Goal: Task Accomplishment & Management: Use online tool/utility

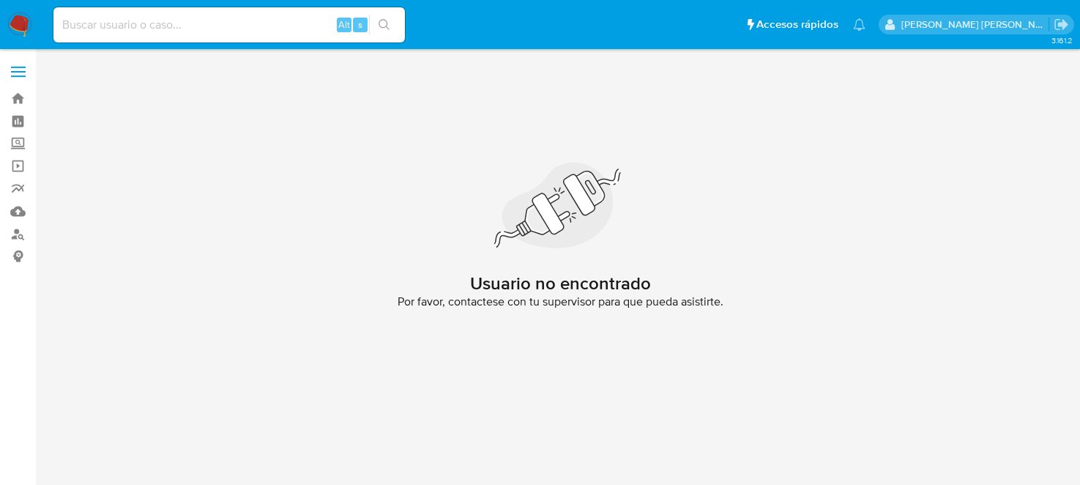
drag, startPoint x: 0, startPoint y: 0, endPoint x: 45, endPoint y: 18, distance: 48.7
click at [46, 18] on ul "Pausado Ver notificaciones Alt s Accesos rápidos Presiona las siguientes teclas…" at bounding box center [459, 24] width 827 height 37
click at [31, 18] on img at bounding box center [19, 24] width 25 height 25
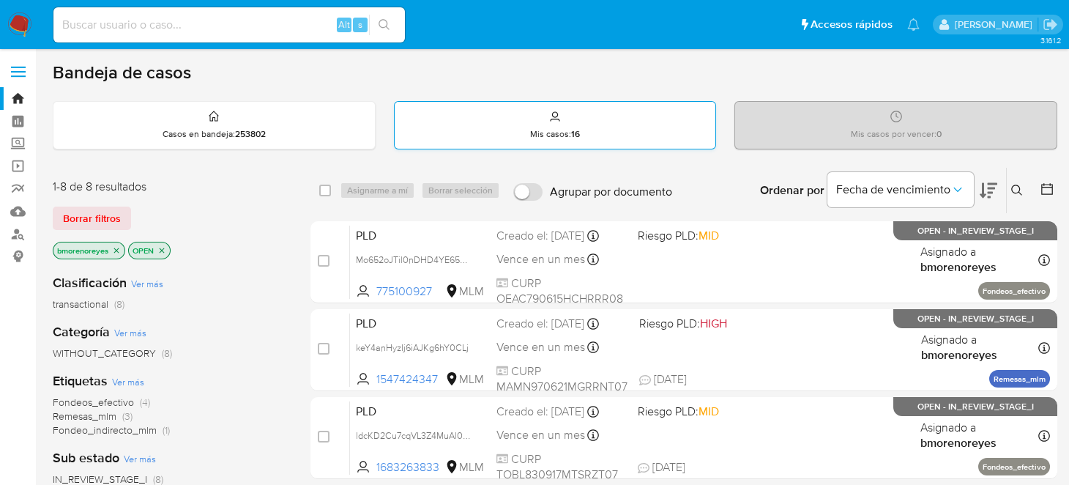
click at [639, 127] on div "Mis casos : 16" at bounding box center [556, 125] width 322 height 47
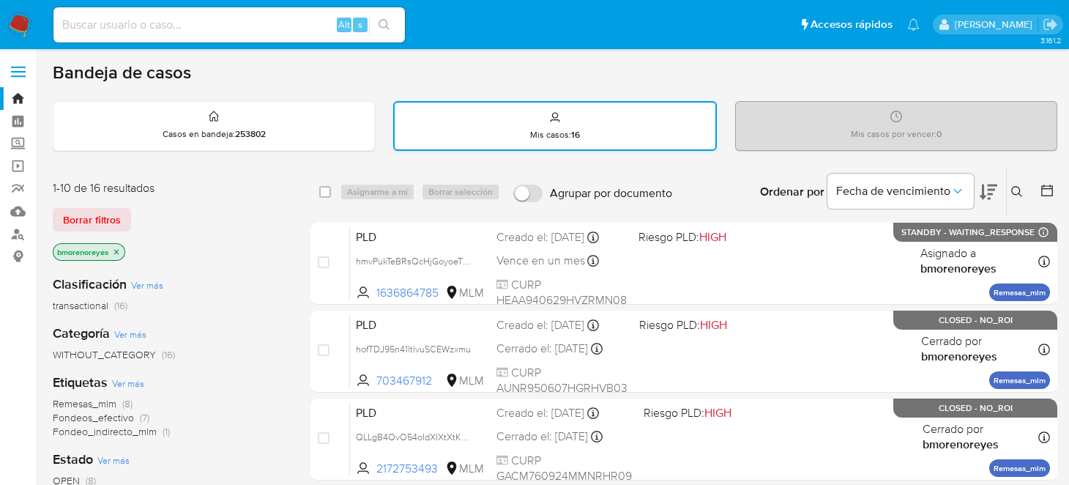
click at [543, 118] on div "Mis casos : 16" at bounding box center [555, 126] width 321 height 47
click at [899, 190] on span "Fecha de vencimiento" at bounding box center [893, 191] width 114 height 15
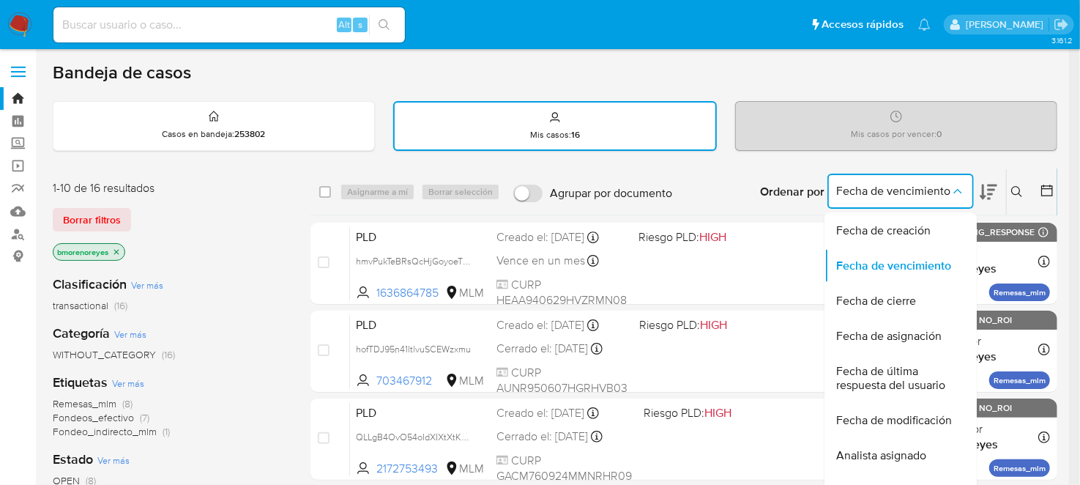
click at [1020, 190] on icon at bounding box center [1017, 191] width 11 height 11
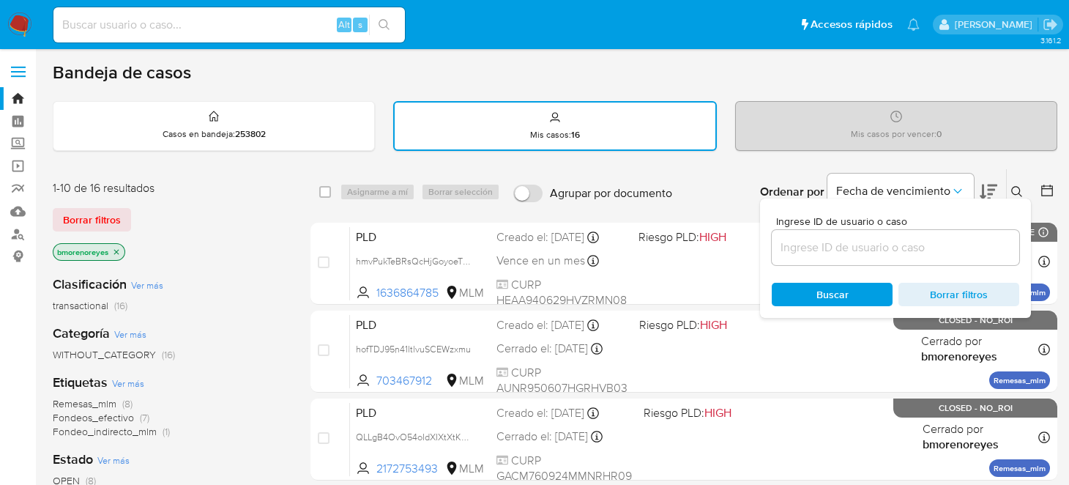
drag, startPoint x: 861, startPoint y: 240, endPoint x: 850, endPoint y: 239, distance: 11.0
click at [861, 240] on input at bounding box center [896, 247] width 248 height 19
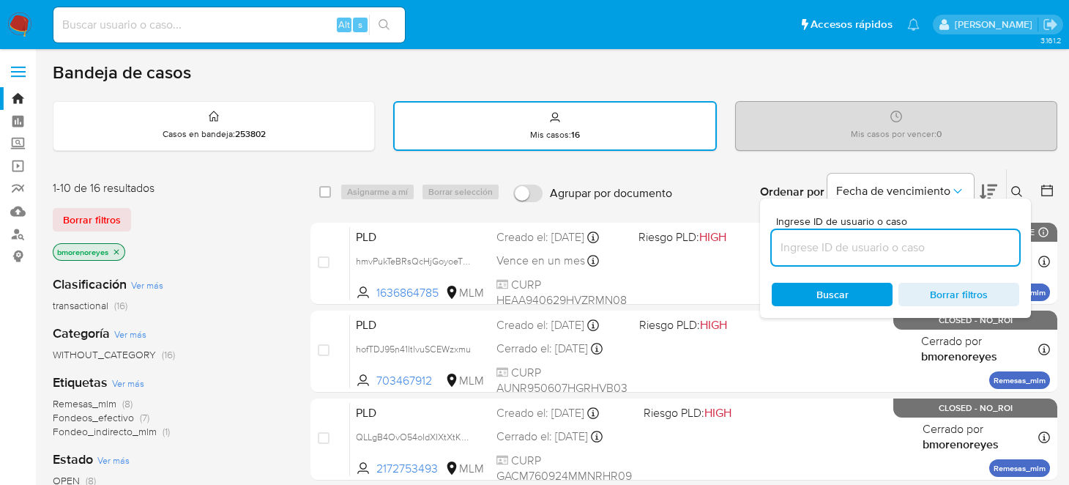
paste input "625854865"
type input "625854865"
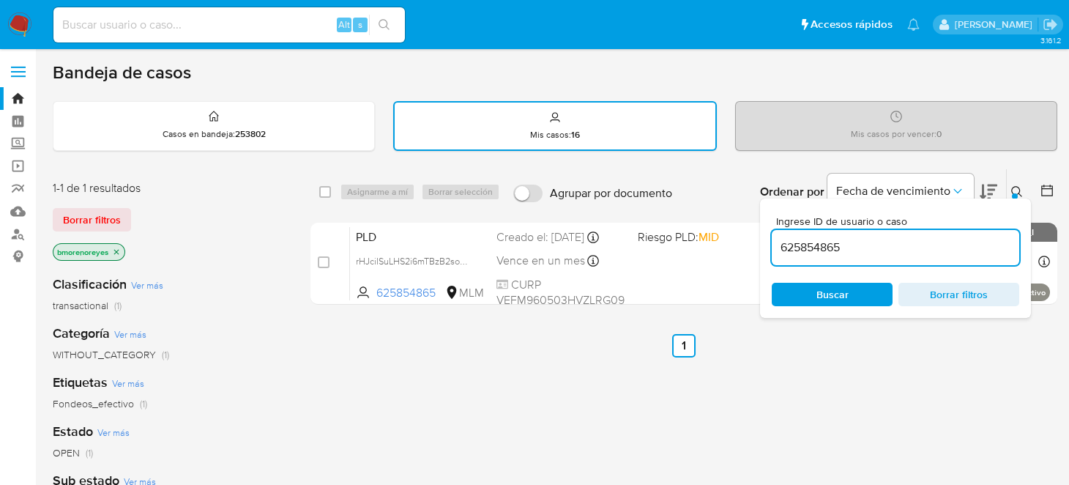
click at [509, 352] on ul "Anterior 1 Siguiente" at bounding box center [684, 345] width 747 height 23
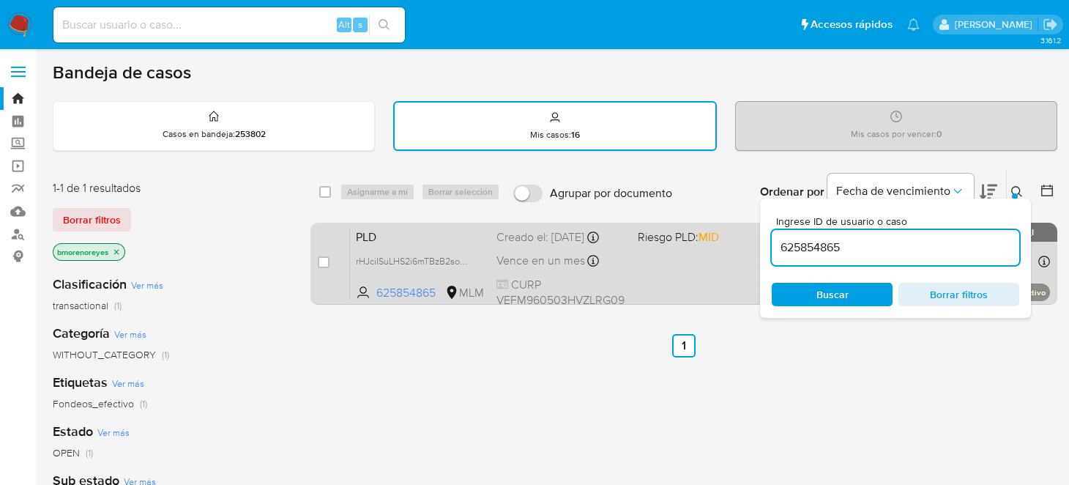
click at [706, 269] on div "PLD rHJciISuLHS2i6mTBzB2somQ 625854865 MLM Riesgo PLD: MID Creado el: 12/09/202…" at bounding box center [700, 263] width 700 height 74
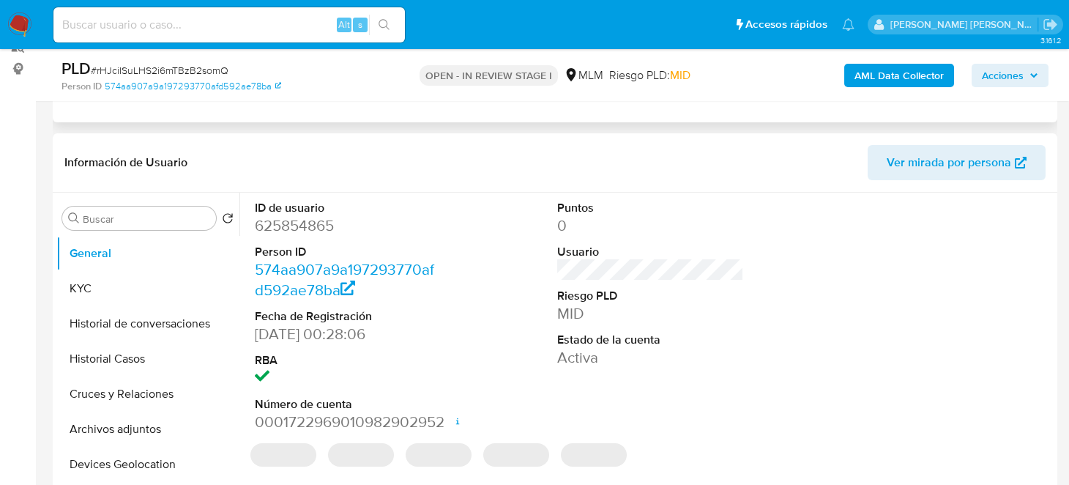
scroll to position [293, 0]
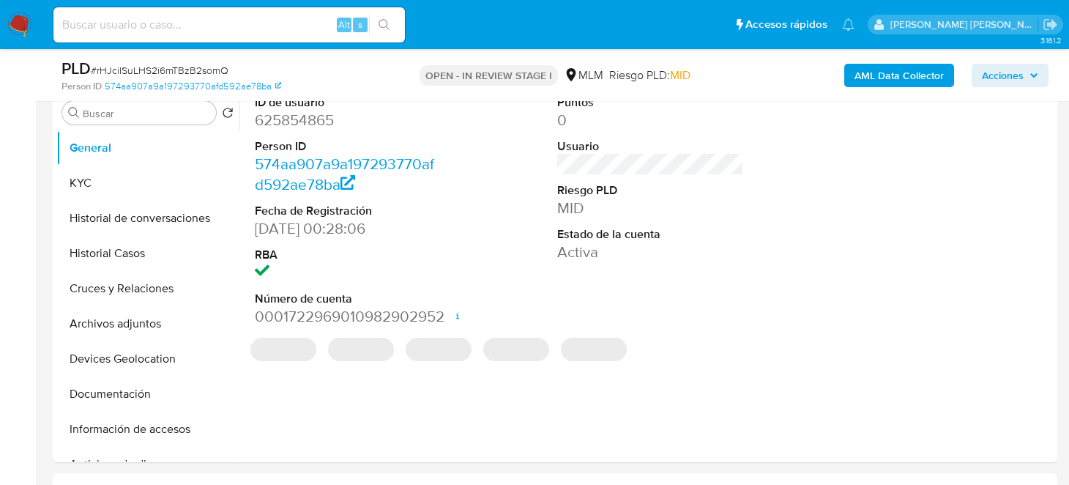
select select "10"
click at [85, 173] on button "KYC" at bounding box center [141, 183] width 171 height 35
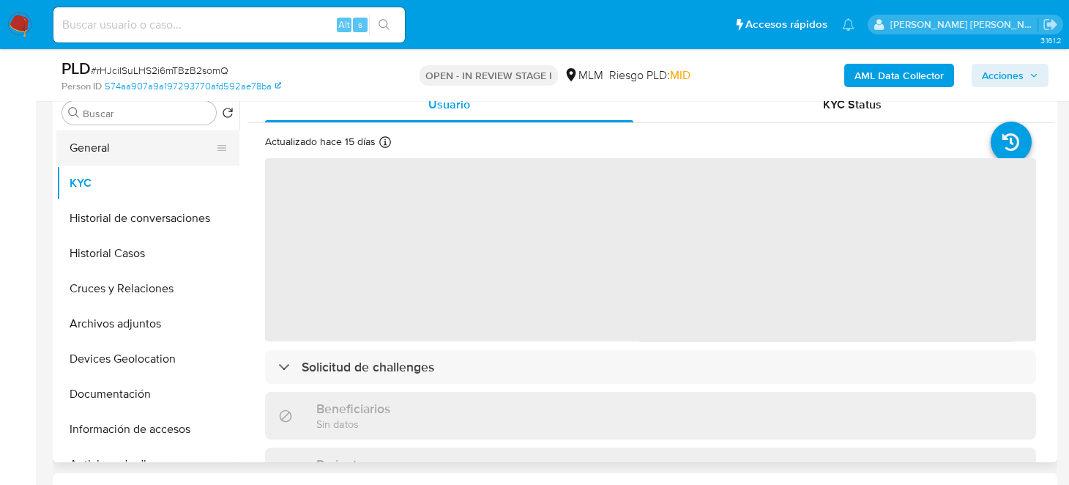
click at [147, 148] on button "General" at bounding box center [141, 147] width 171 height 35
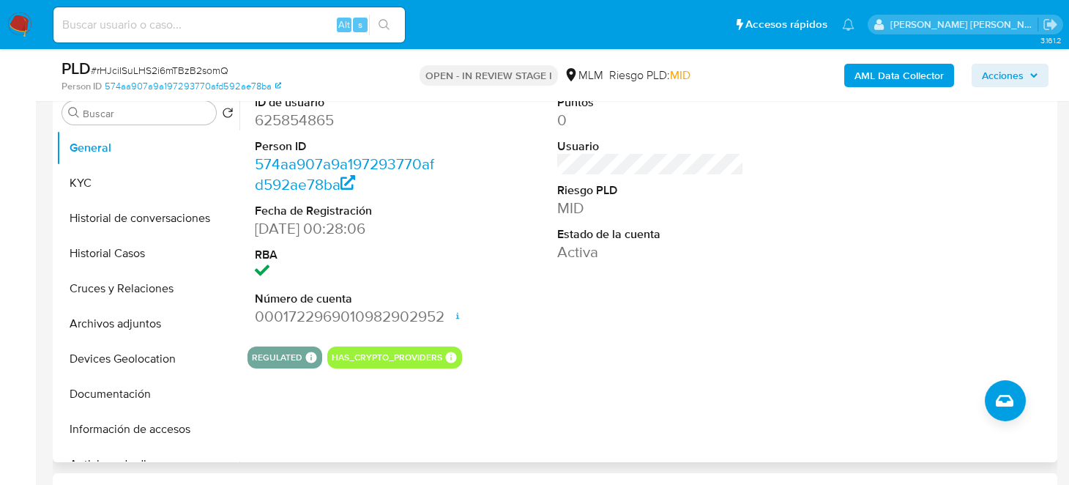
scroll to position [220, 0]
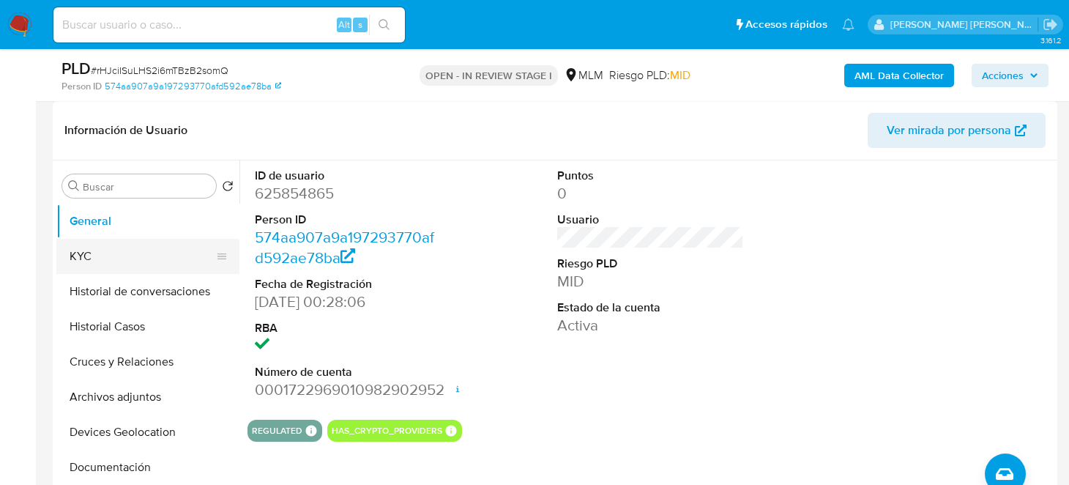
click at [84, 253] on button "KYC" at bounding box center [141, 256] width 171 height 35
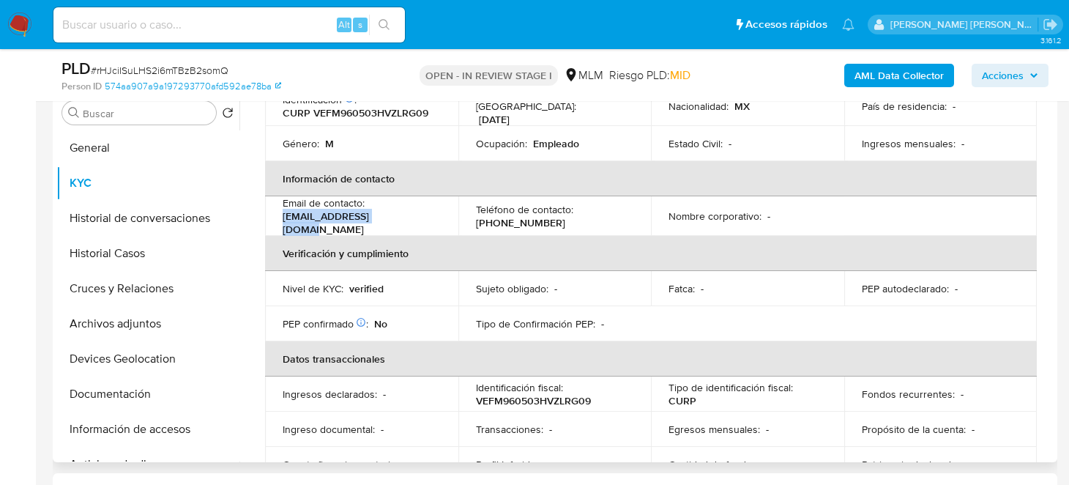
drag, startPoint x: 346, startPoint y: 218, endPoint x: 274, endPoint y: 212, distance: 72.7
click at [274, 212] on td "Email de contacto : magvlf.23@hotmail.com" at bounding box center [361, 216] width 193 height 40
copy p "magvlf.23@hotmail.com"
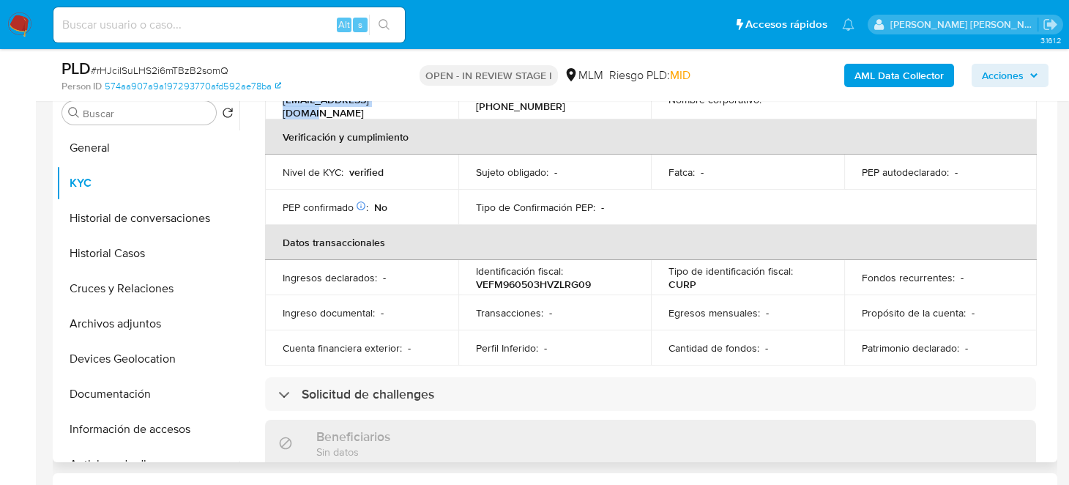
scroll to position [251, 0]
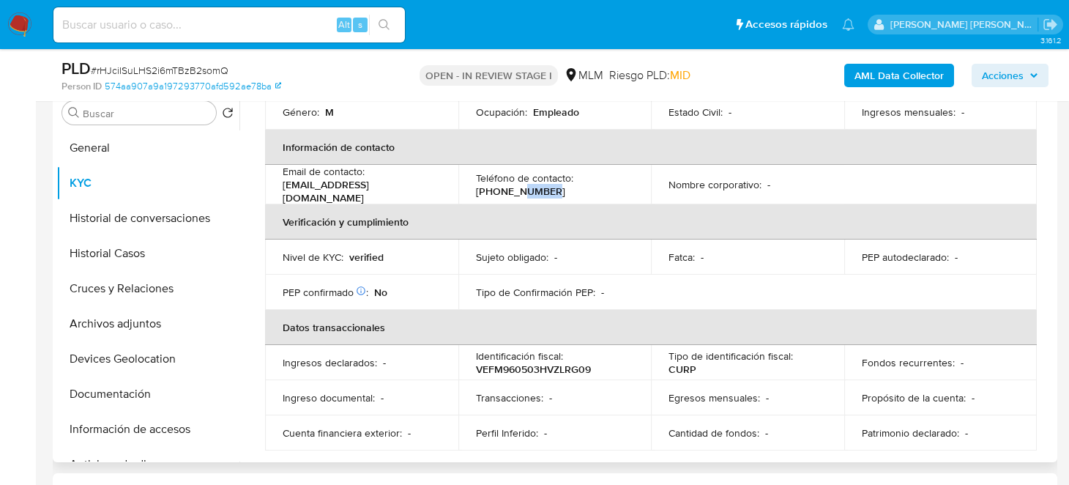
drag, startPoint x: 555, startPoint y: 181, endPoint x: 513, endPoint y: 181, distance: 41.7
click at [513, 181] on div "Teléfono de contacto : (656) 4790854" at bounding box center [555, 184] width 158 height 26
drag, startPoint x: 482, startPoint y: 182, endPoint x: 473, endPoint y: 182, distance: 8.8
click at [476, 185] on p "(656) 4790854" at bounding box center [520, 191] width 89 height 13
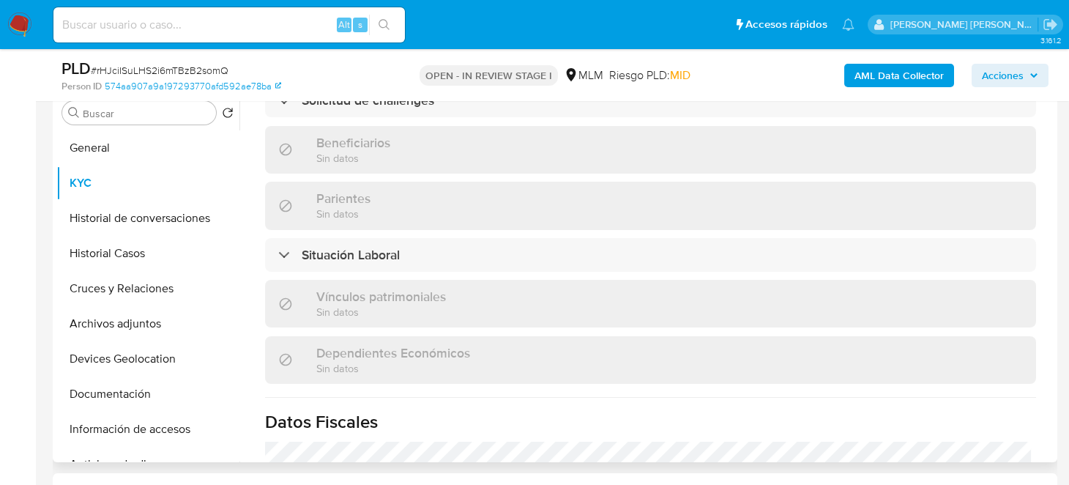
scroll to position [691, 0]
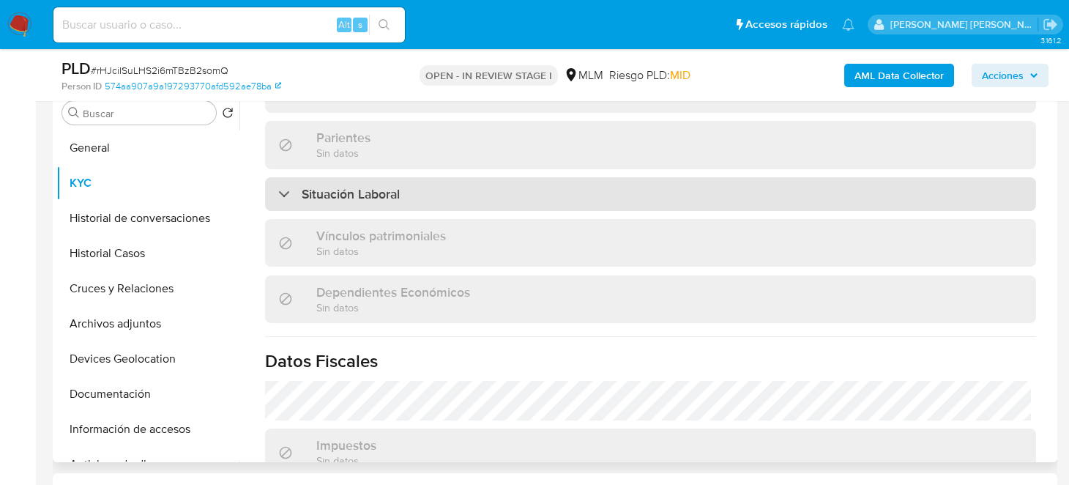
click at [407, 177] on div "Situación Laboral" at bounding box center [650, 194] width 771 height 34
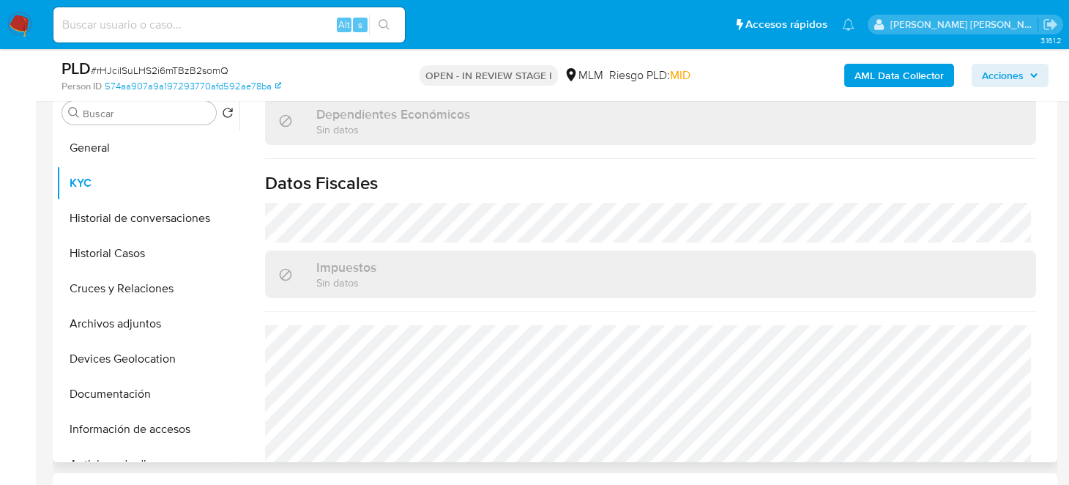
scroll to position [1122, 0]
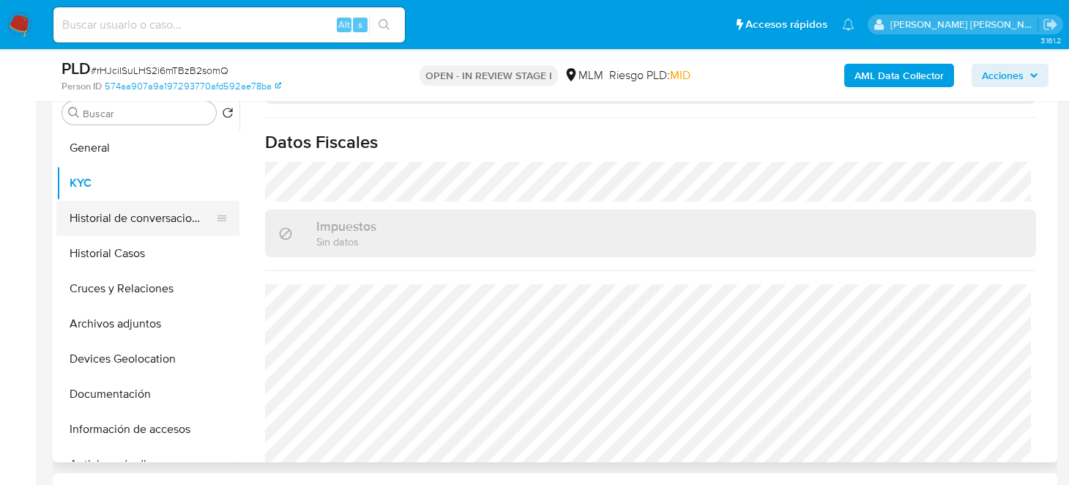
click at [154, 221] on button "Historial de conversaciones" at bounding box center [141, 218] width 171 height 35
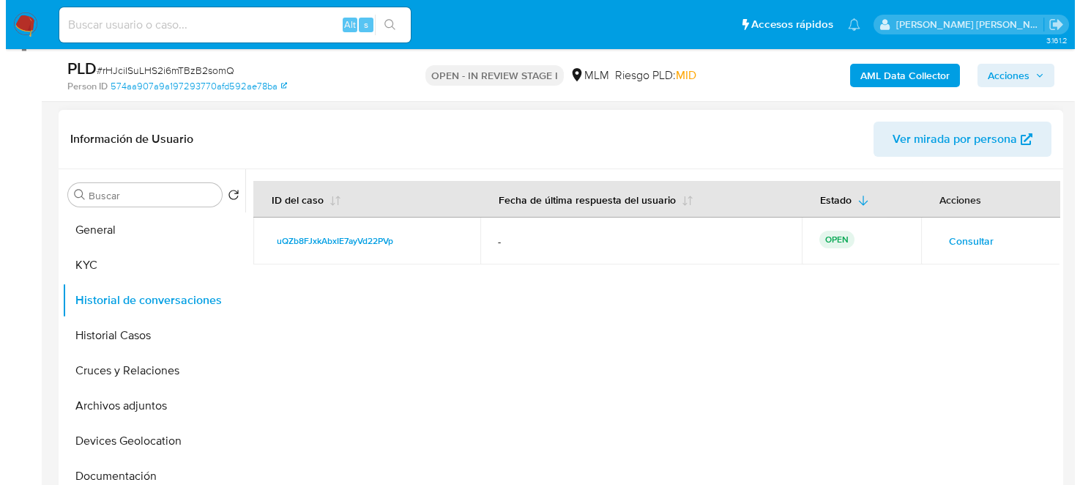
scroll to position [220, 0]
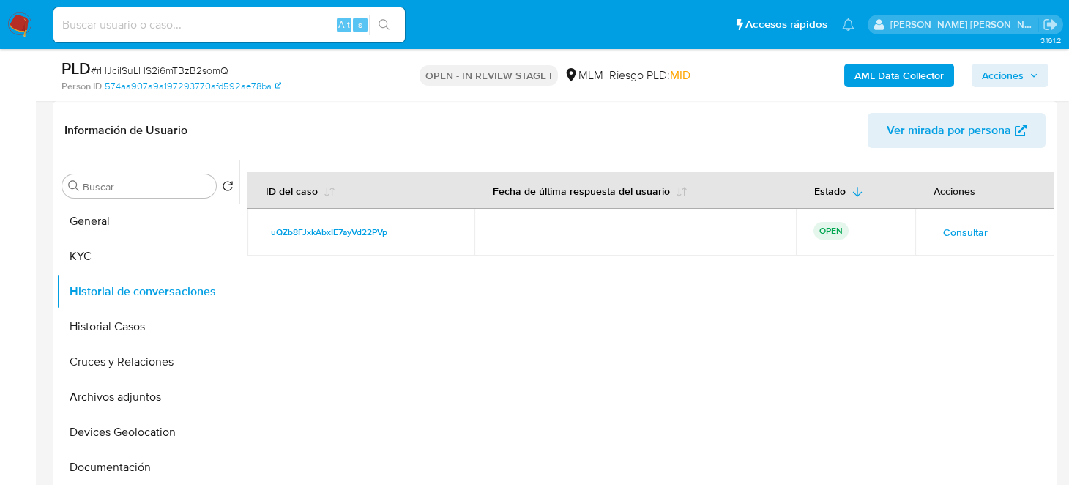
click at [954, 227] on span "Consultar" at bounding box center [965, 232] width 45 height 21
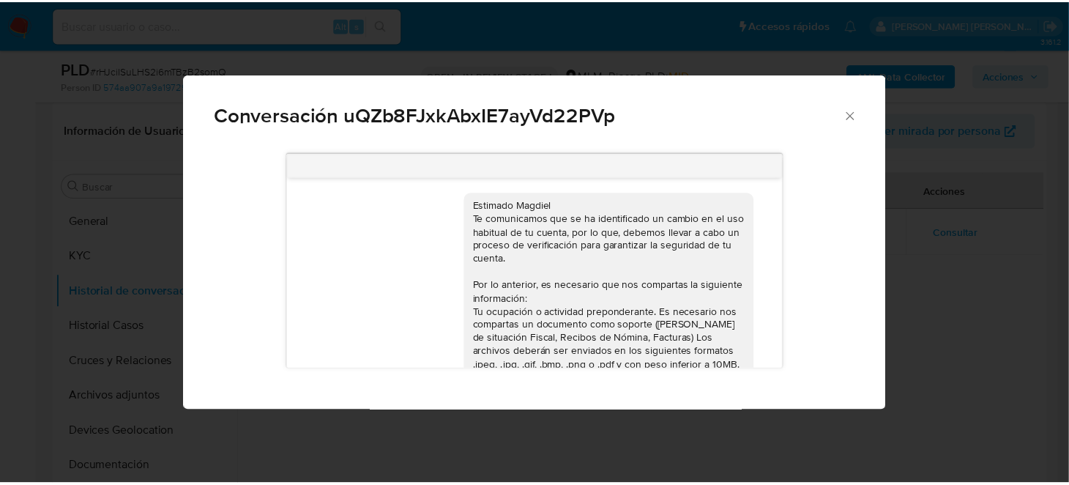
scroll to position [0, 0]
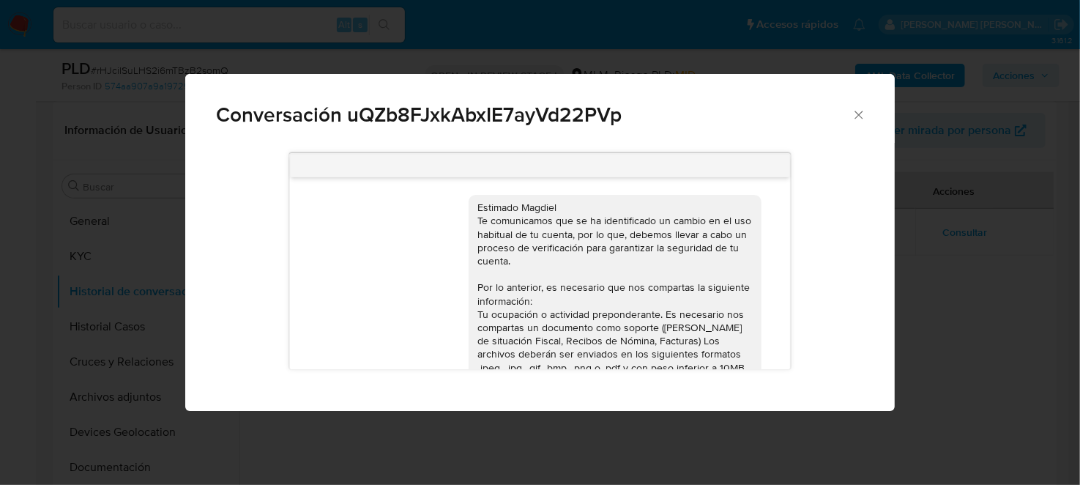
click at [1016, 313] on div "Conversación uQZb8FJxkAbxIE7ayVd22PVp Estimado Magdiel Te comunicamos que se ha…" at bounding box center [540, 242] width 1080 height 485
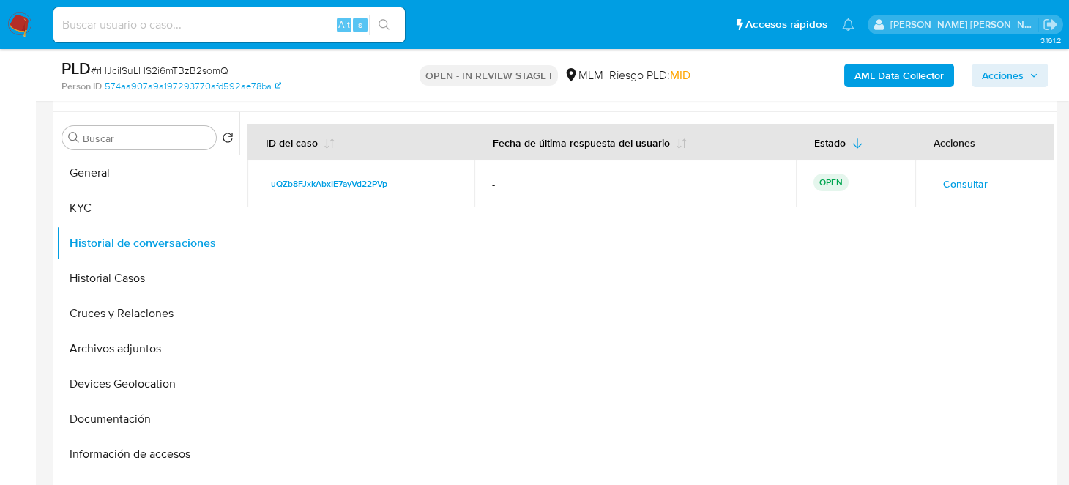
scroll to position [293, 0]
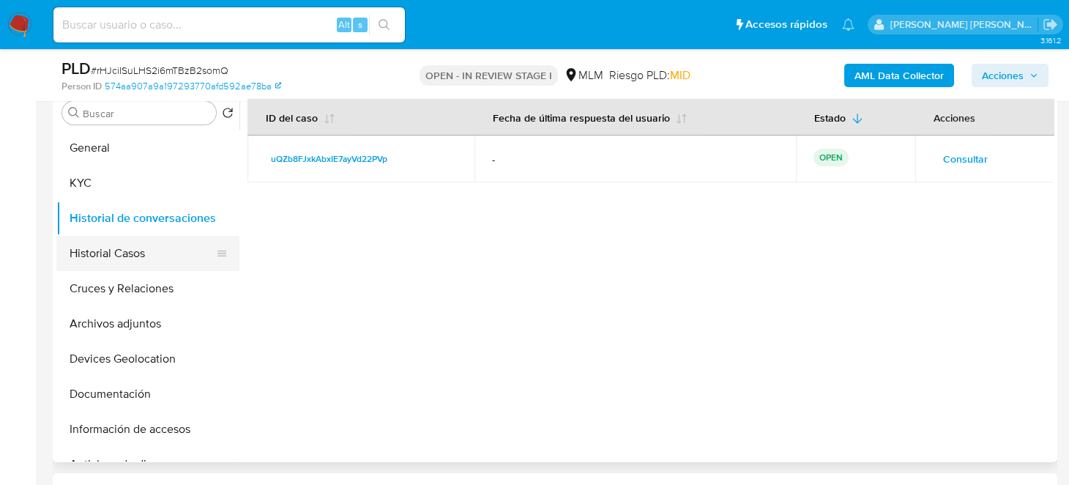
click at [77, 259] on button "Historial Casos" at bounding box center [141, 253] width 171 height 35
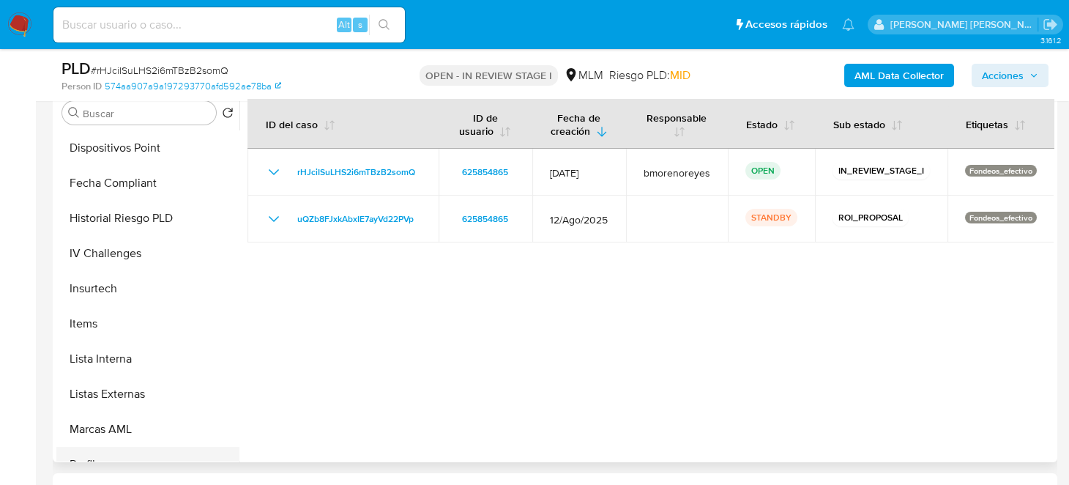
scroll to position [659, 0]
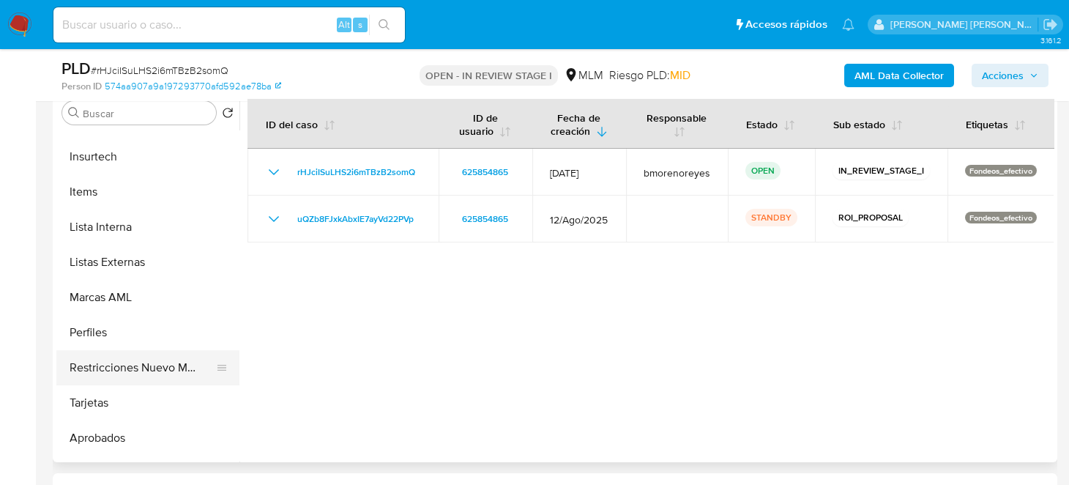
click at [147, 371] on button "Restricciones Nuevo Mundo" at bounding box center [141, 367] width 171 height 35
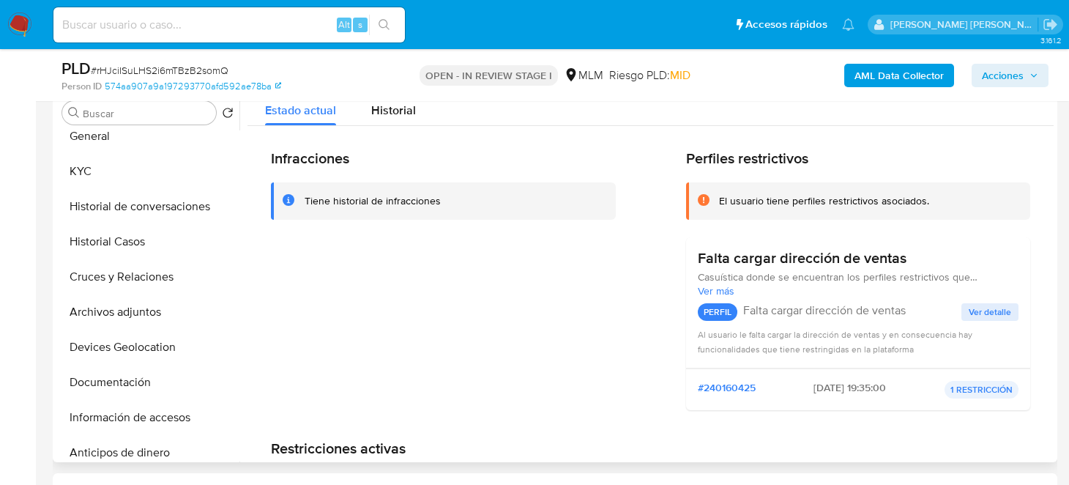
scroll to position [0, 0]
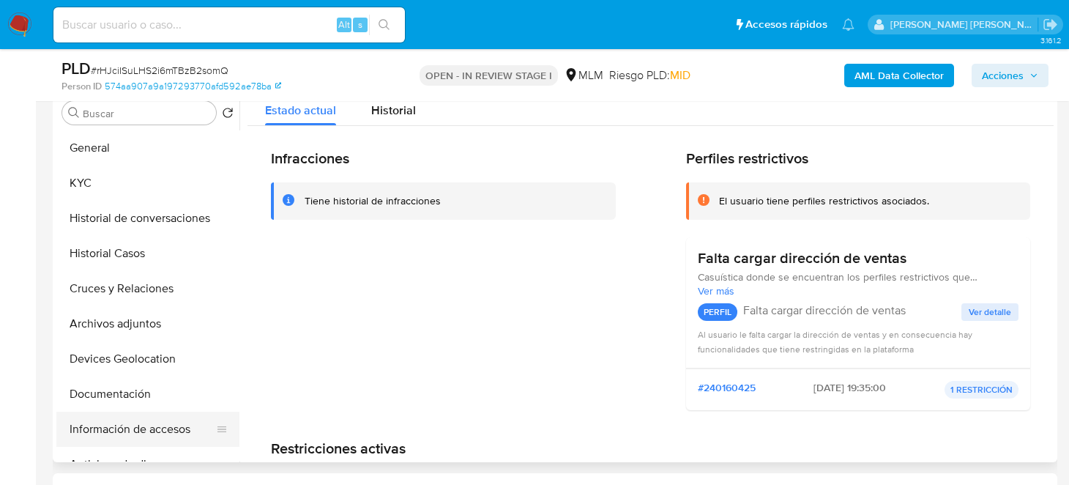
click at [139, 433] on button "Información de accesos" at bounding box center [141, 429] width 171 height 35
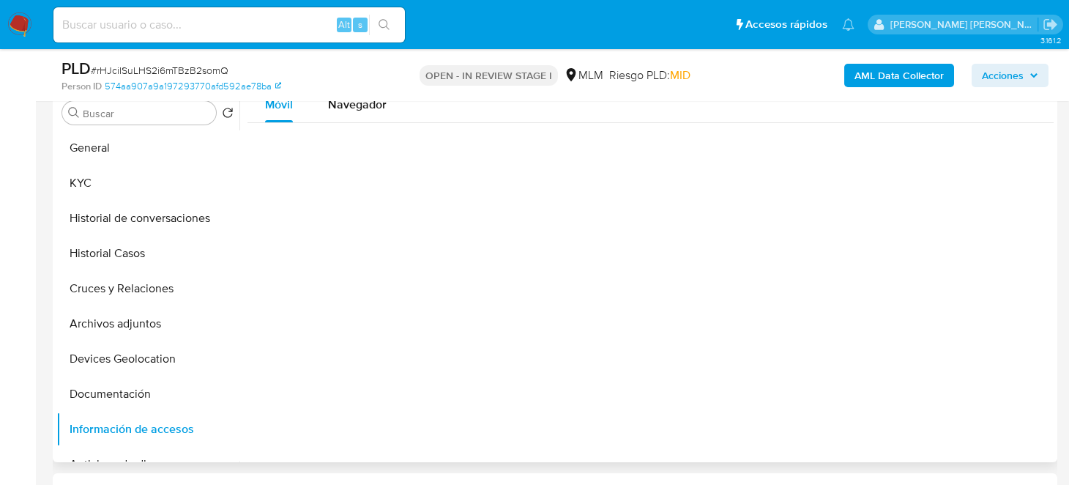
scroll to position [220, 0]
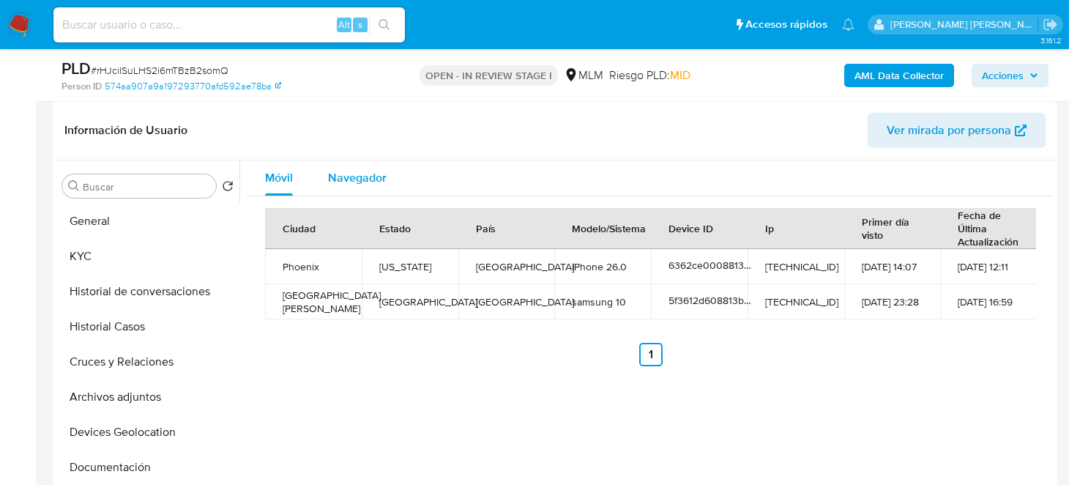
click at [334, 182] on span "Navegador" at bounding box center [357, 177] width 59 height 17
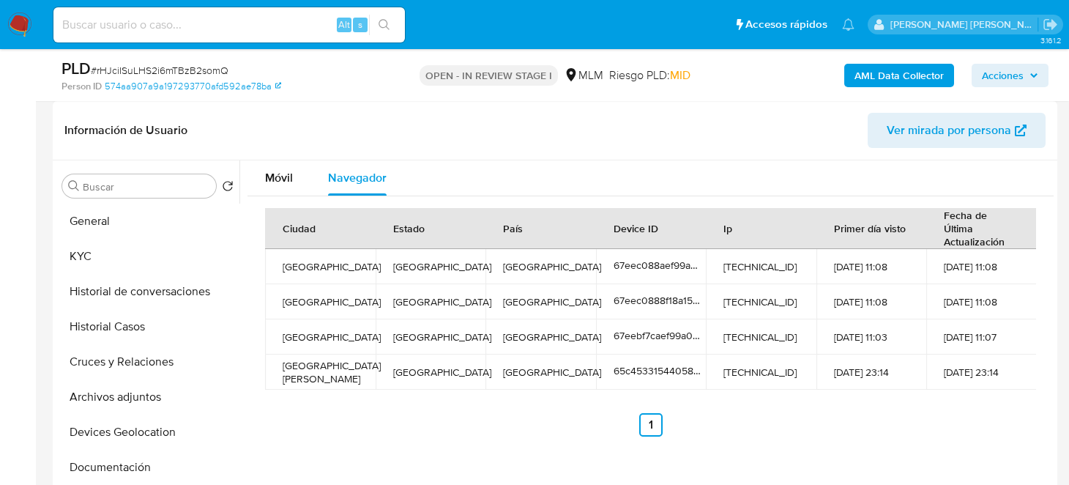
scroll to position [146, 0]
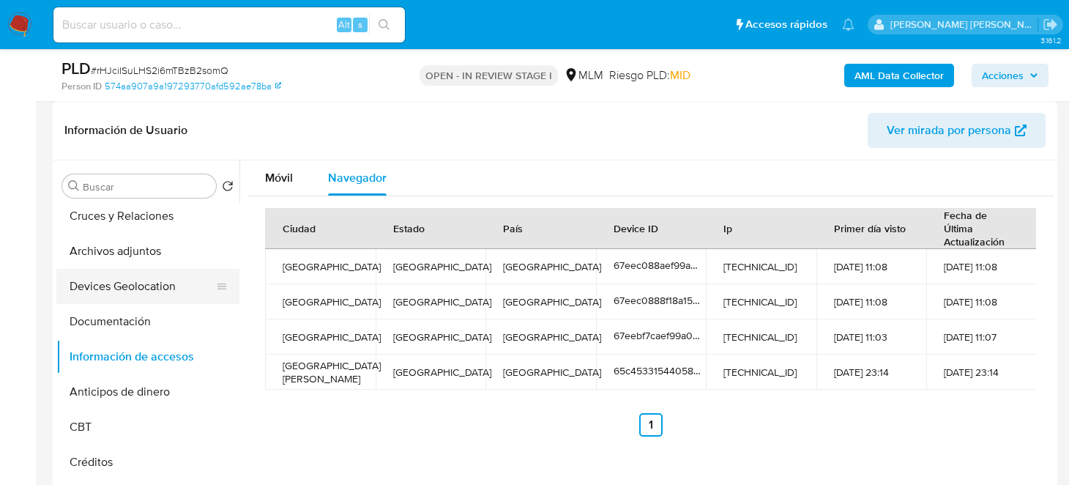
click at [138, 287] on button "Devices Geolocation" at bounding box center [141, 286] width 171 height 35
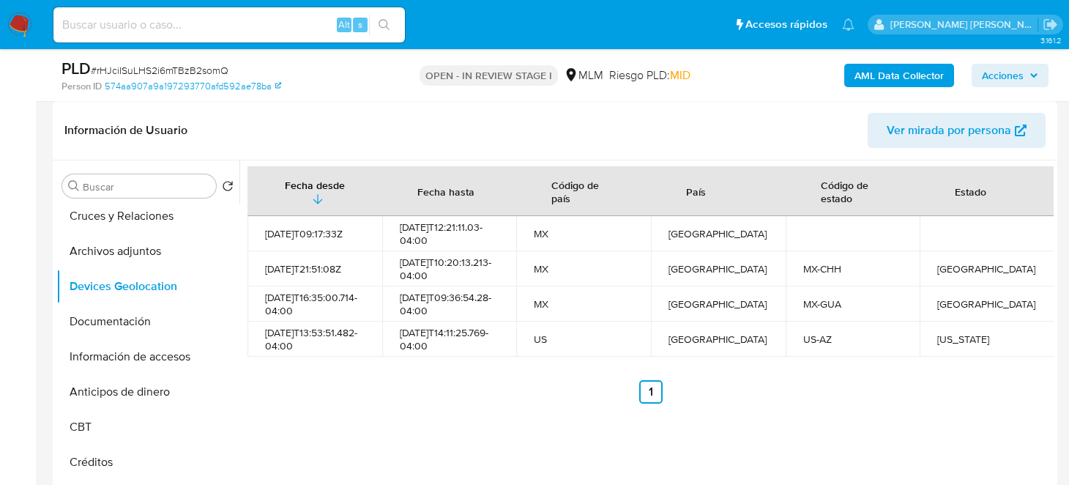
click at [371, 133] on header "Información de Usuario Ver mirada por persona" at bounding box center [554, 130] width 981 height 35
click at [399, 129] on header "Información de Usuario Ver mirada por persona" at bounding box center [554, 130] width 981 height 35
click at [491, 404] on ul "Anterior 1 Siguiente" at bounding box center [651, 391] width 806 height 23
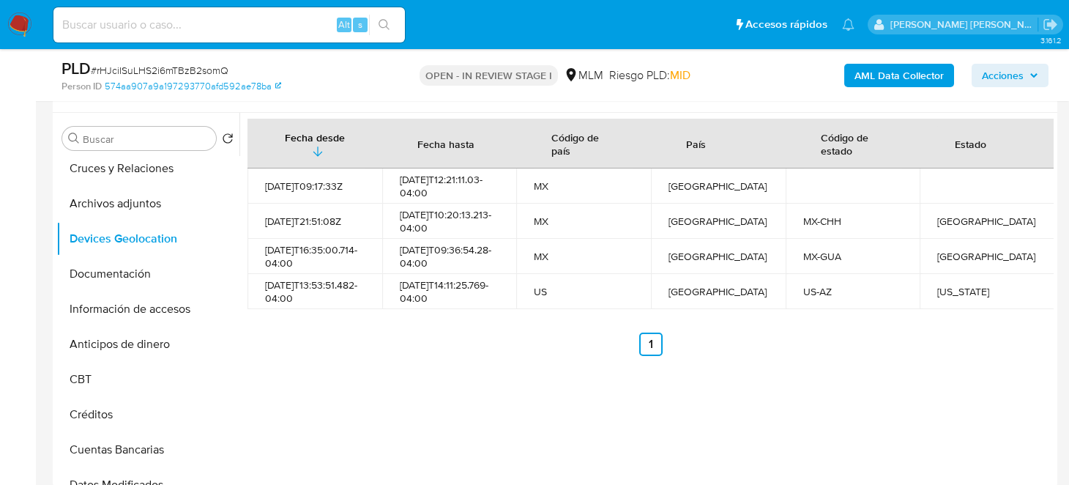
scroll to position [293, 0]
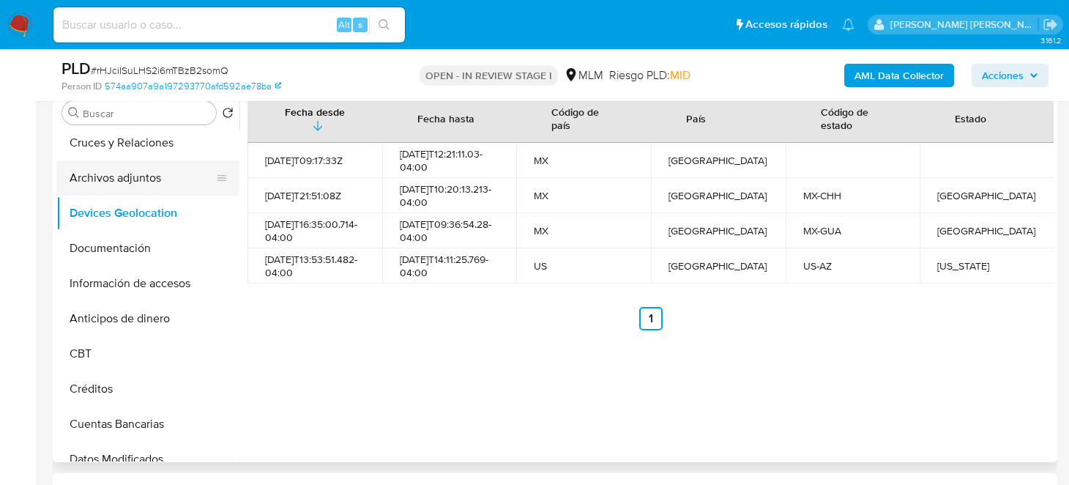
click at [136, 173] on button "Archivos adjuntos" at bounding box center [141, 177] width 171 height 35
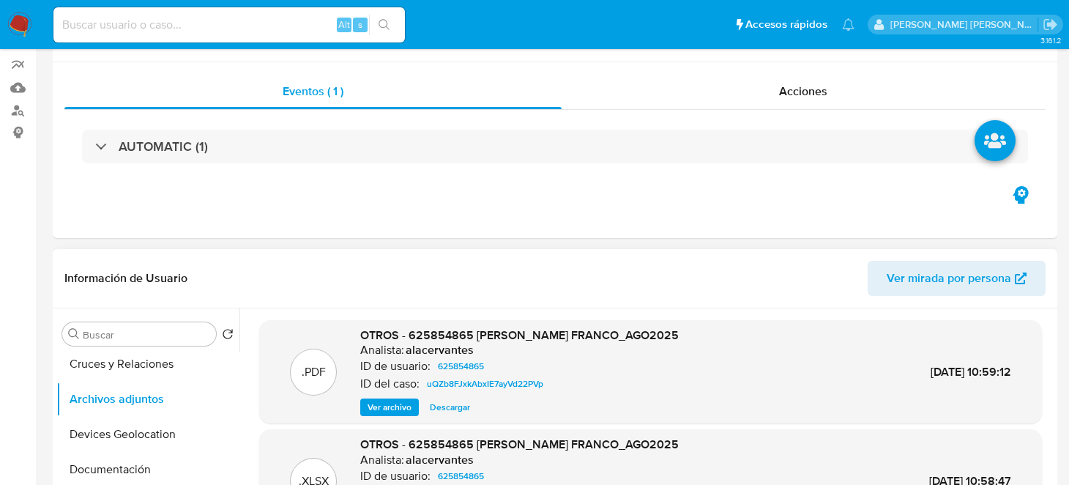
scroll to position [220, 0]
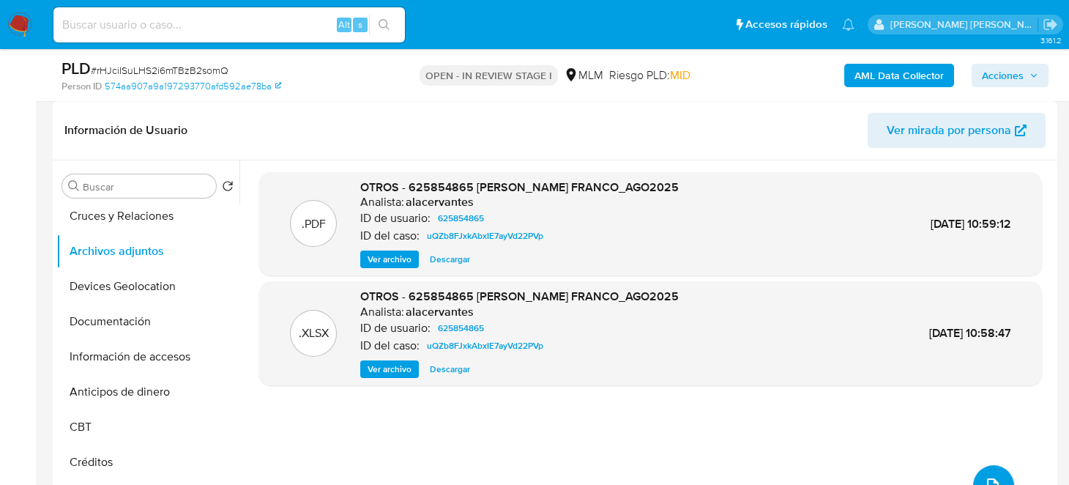
click at [459, 252] on span "Descargar" at bounding box center [450, 259] width 40 height 15
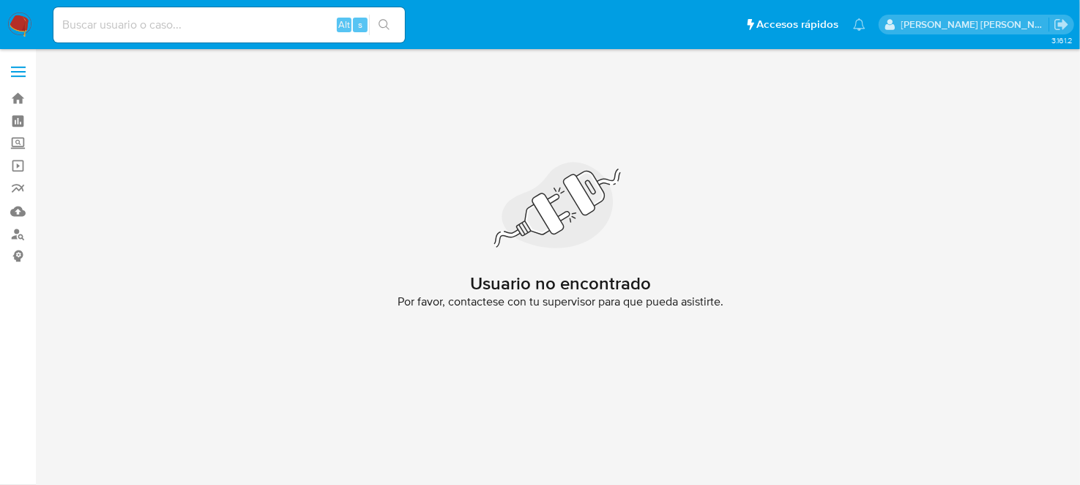
click at [15, 23] on img at bounding box center [19, 24] width 25 height 25
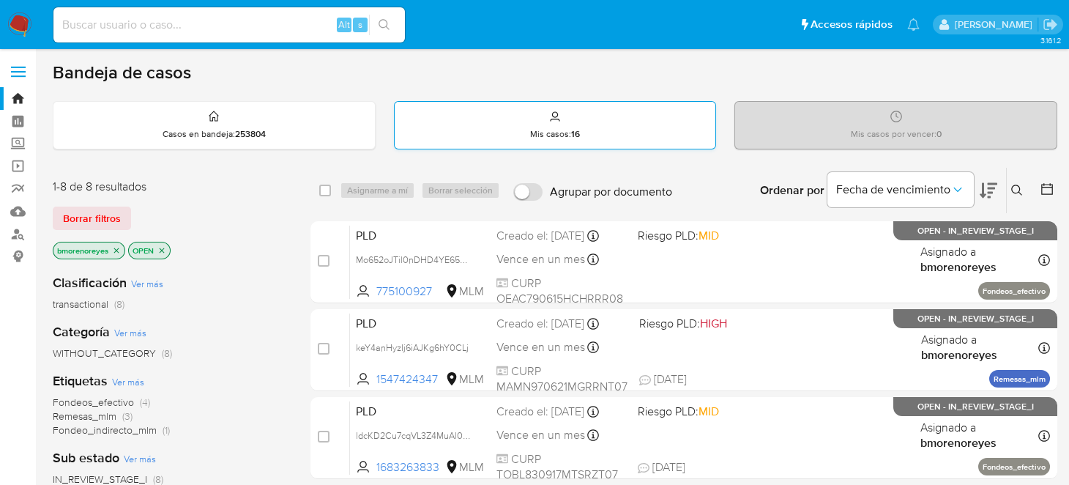
click at [604, 136] on div "Mis casos : 16" at bounding box center [556, 125] width 322 height 47
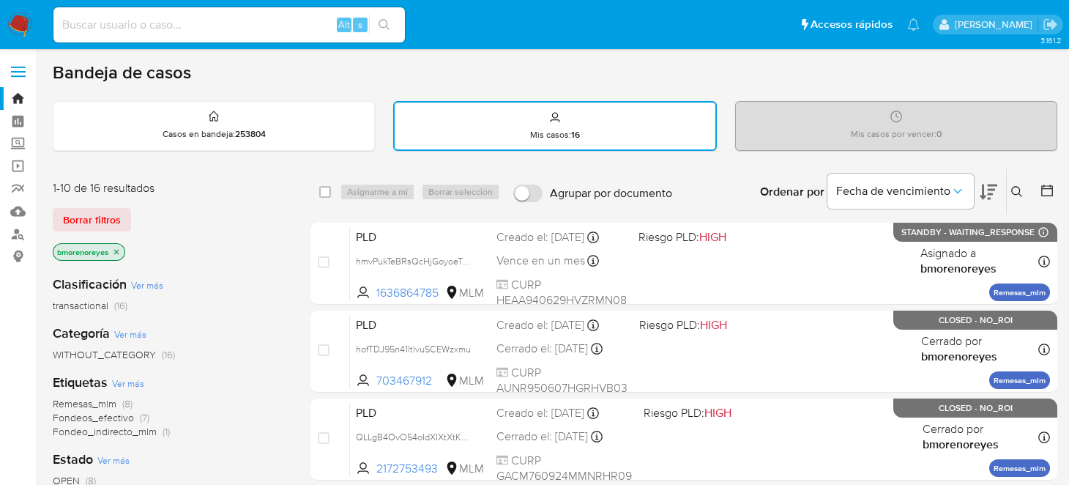
click at [1009, 189] on button at bounding box center [1019, 192] width 24 height 18
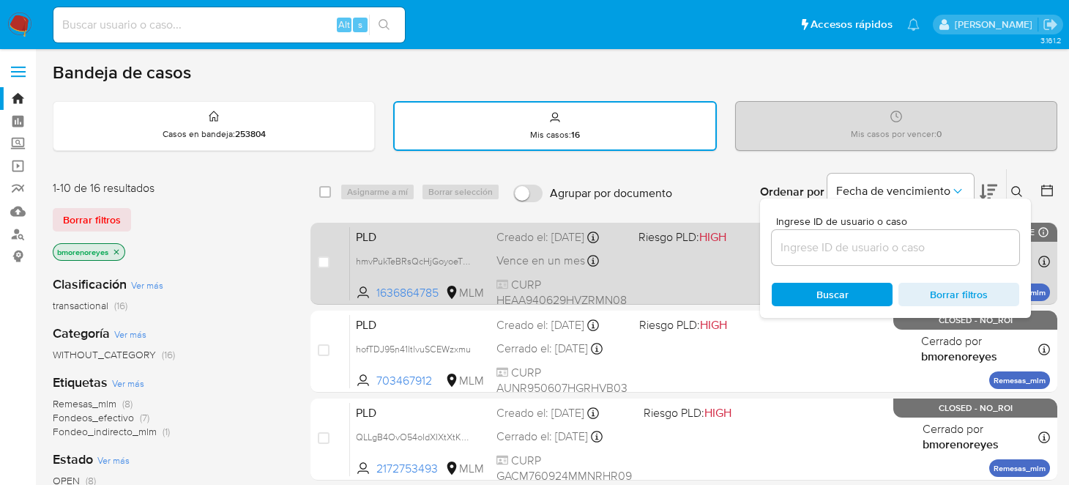
drag, startPoint x: 800, startPoint y: 237, endPoint x: 715, endPoint y: 262, distance: 88.7
click at [800, 238] on input at bounding box center [896, 247] width 248 height 19
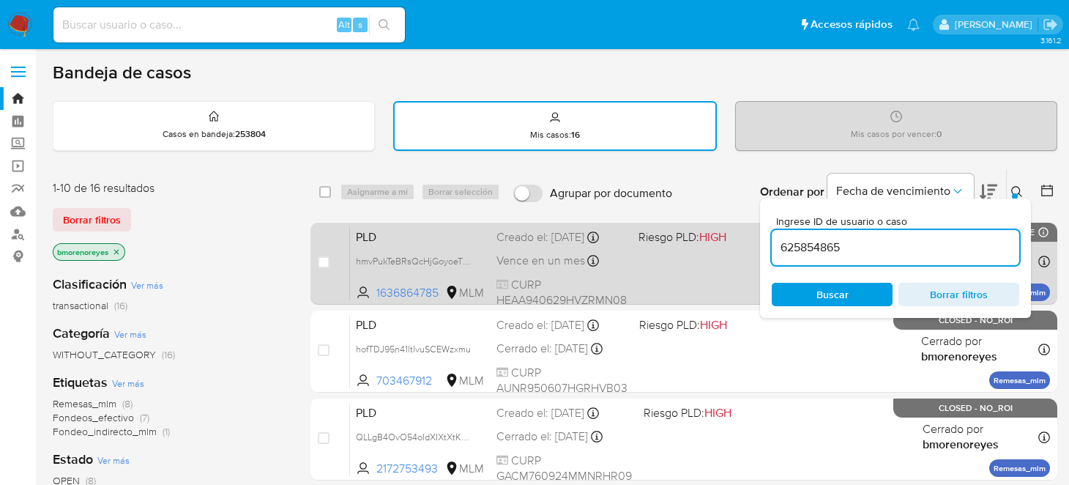
type input "625854865"
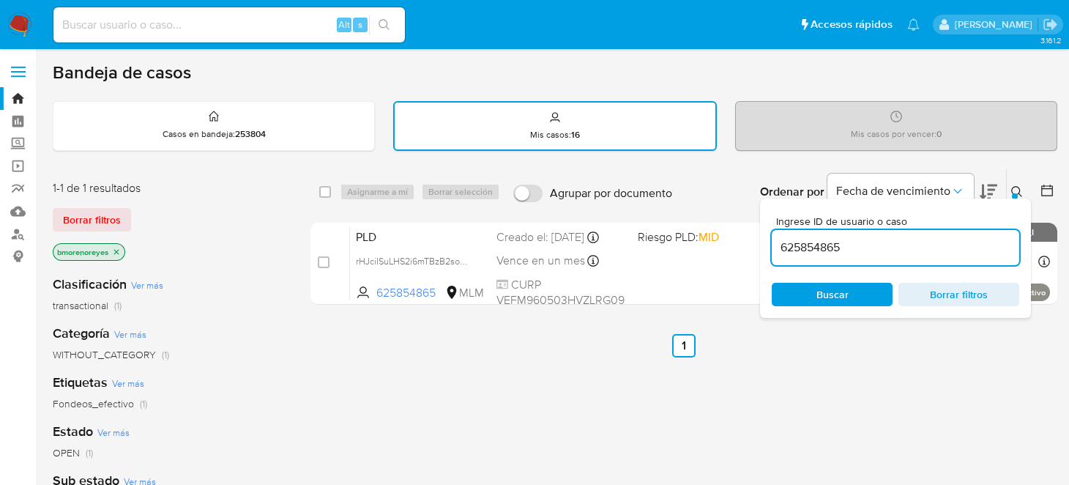
click at [838, 295] on span "Buscar" at bounding box center [833, 294] width 32 height 23
click at [1020, 193] on icon at bounding box center [1017, 191] width 11 height 11
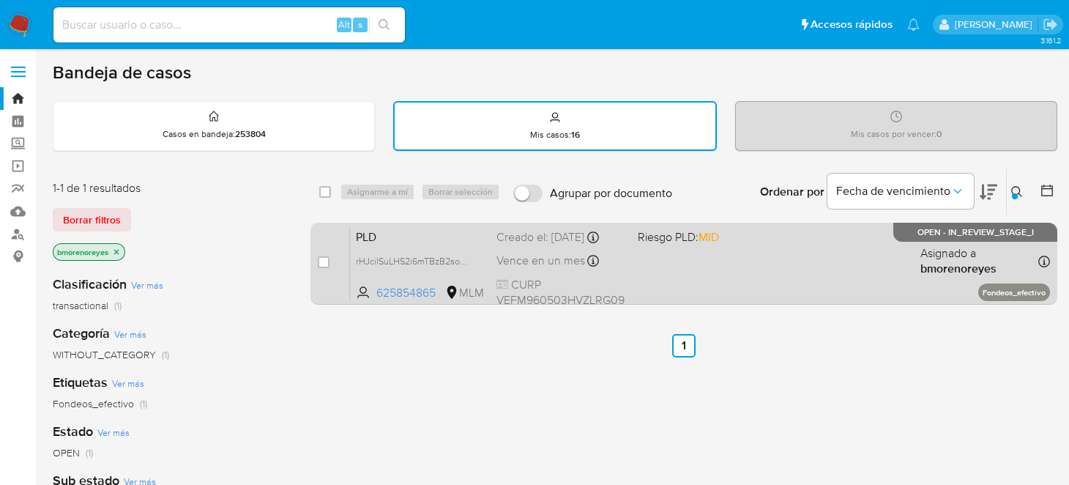
click at [724, 283] on div "PLD rHJciISuLHS2i6mTBzB2somQ 625854865 MLM Riesgo PLD: MID Creado el: 12/09/202…" at bounding box center [700, 263] width 700 height 74
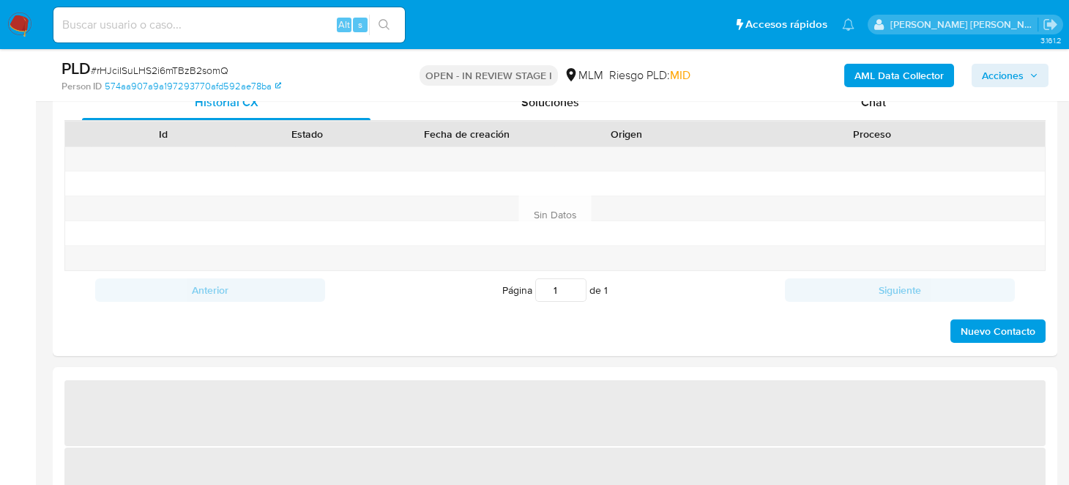
select select "10"
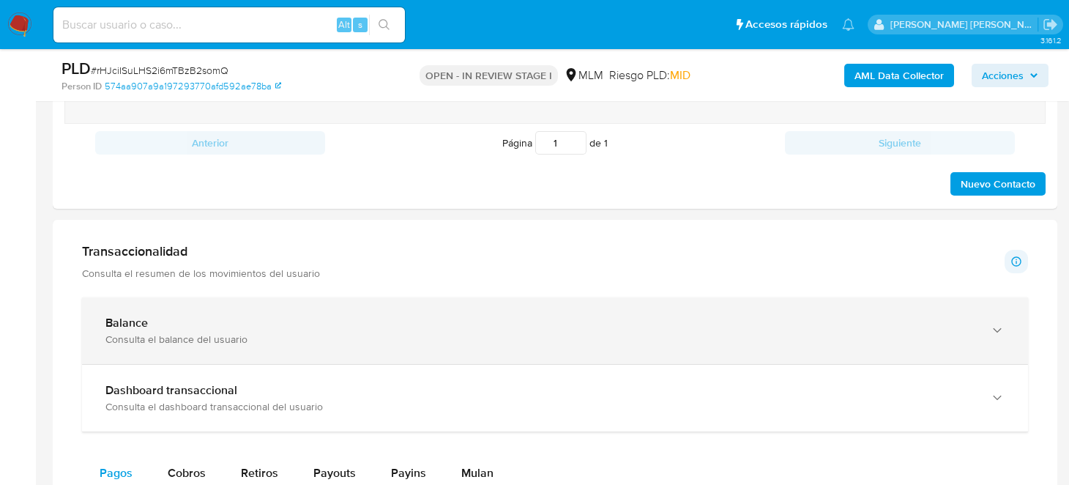
click at [201, 318] on div "Balance" at bounding box center [540, 323] width 870 height 15
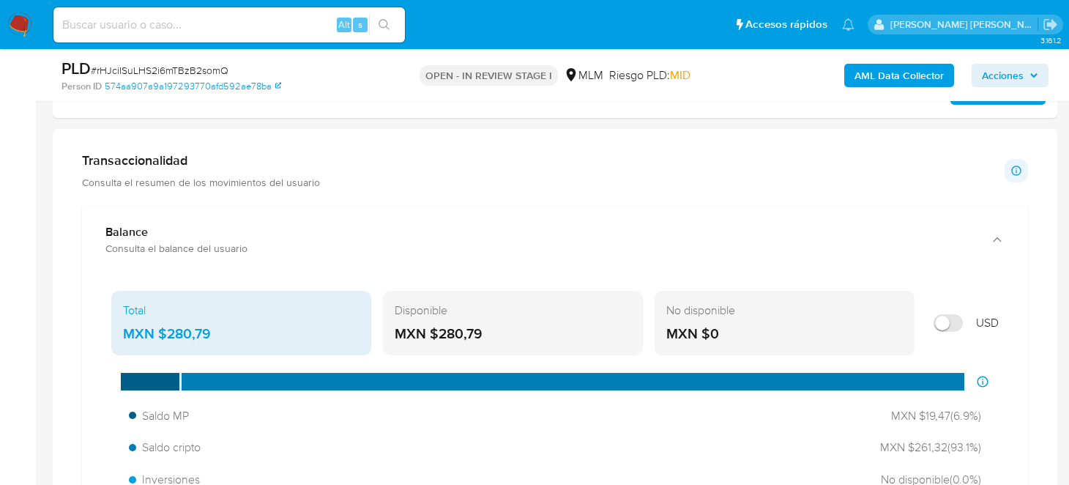
scroll to position [1098, 0]
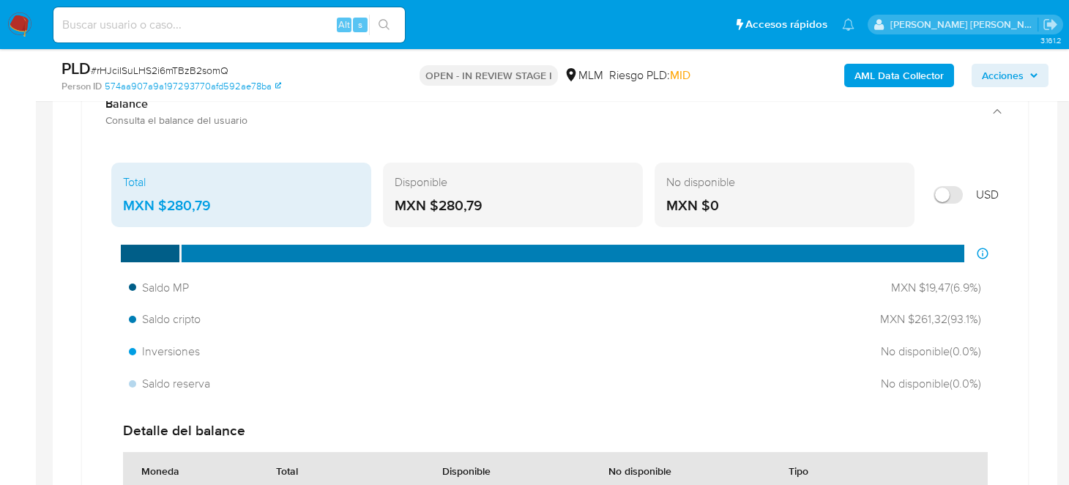
click at [499, 206] on div "MXN $280,79" at bounding box center [513, 205] width 237 height 19
